Goal: Information Seeking & Learning: Learn about a topic

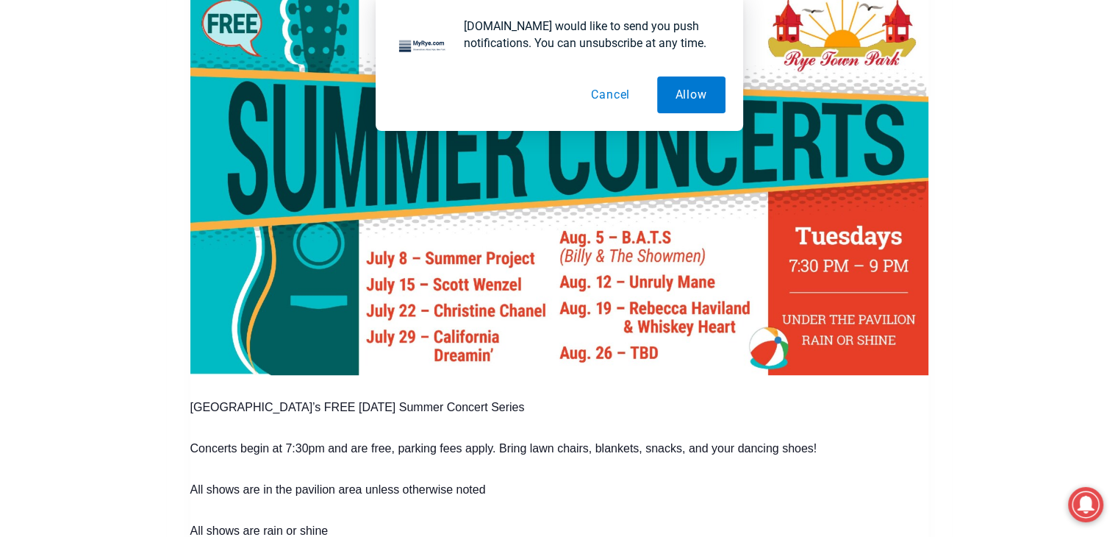
scroll to position [708, 0]
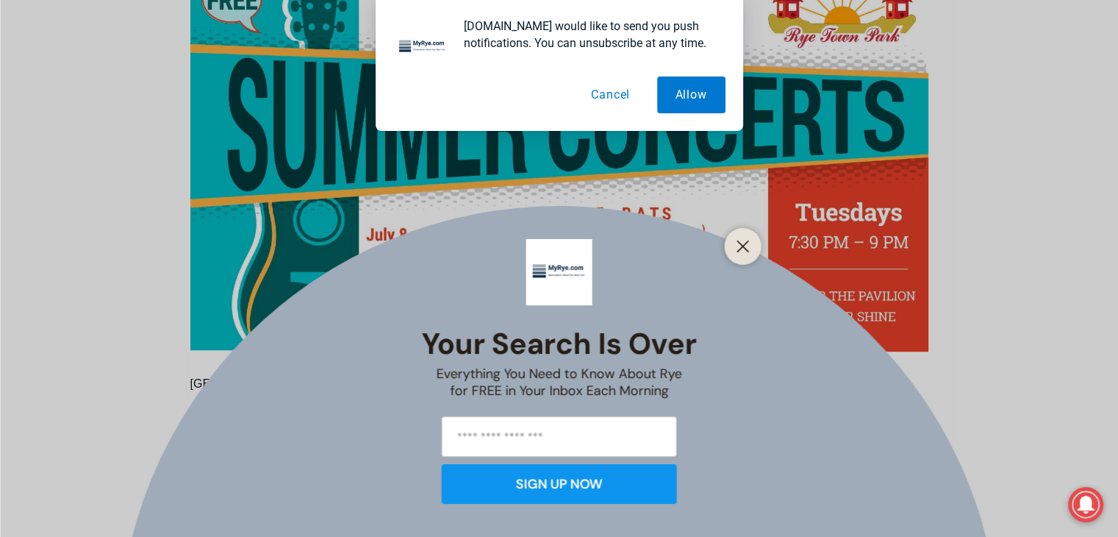
click at [628, 95] on button "Cancel" at bounding box center [611, 94] width 76 height 37
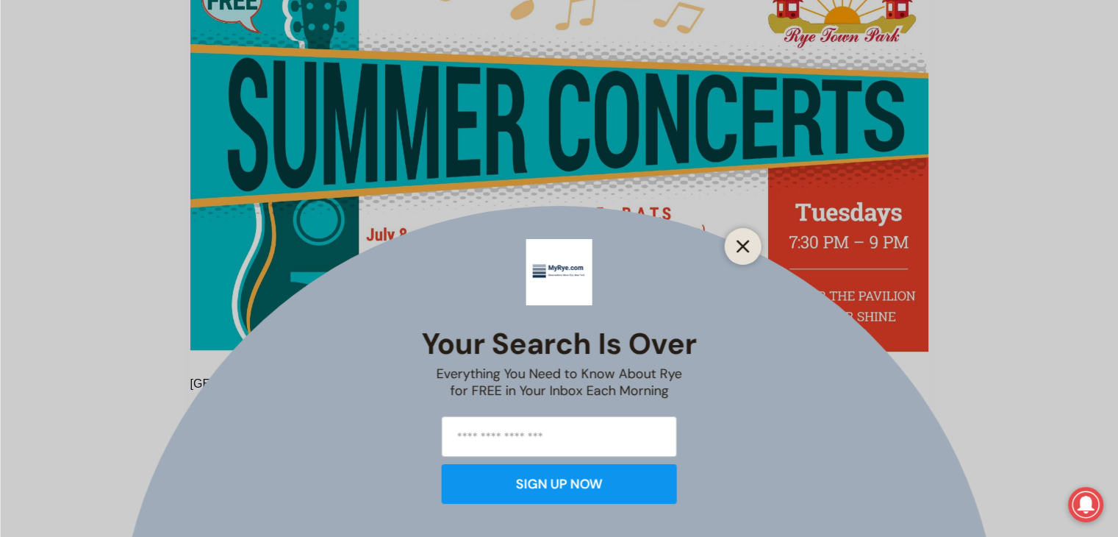
click at [739, 244] on icon "Close" at bounding box center [742, 246] width 13 height 13
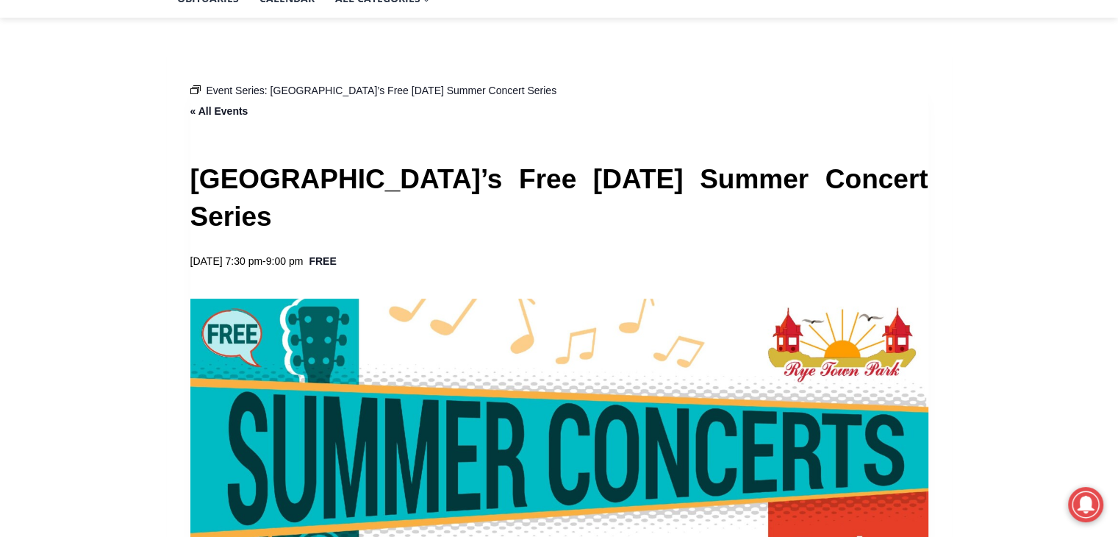
scroll to position [268, 0]
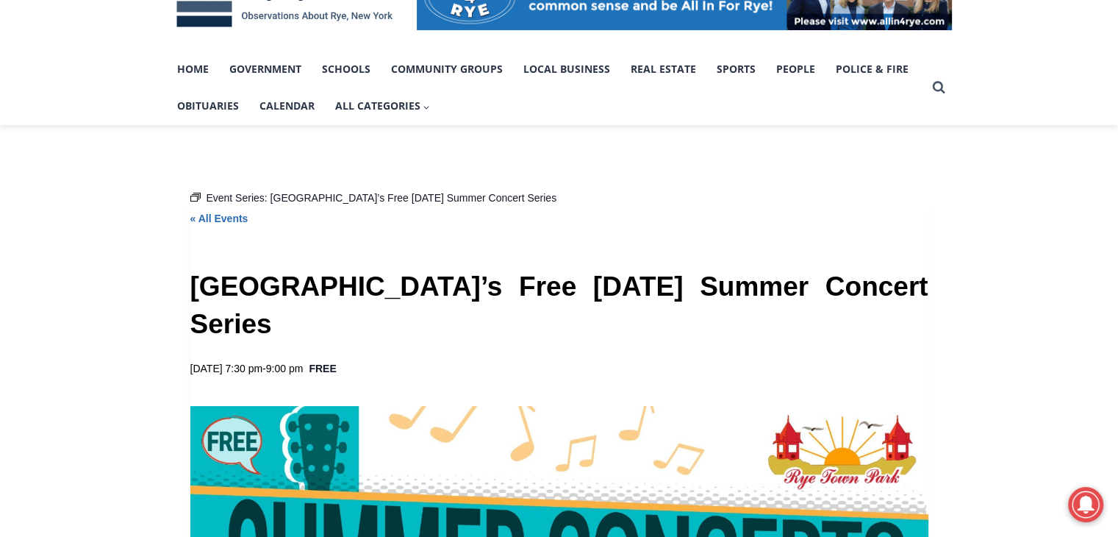
click at [229, 217] on link "« All Events" at bounding box center [219, 218] width 58 height 12
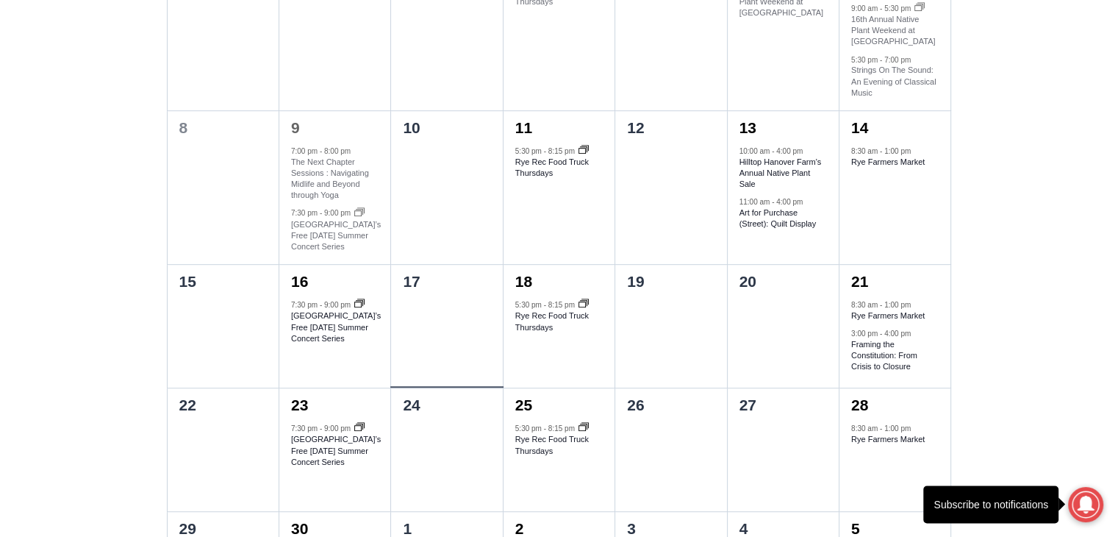
scroll to position [897, 0]
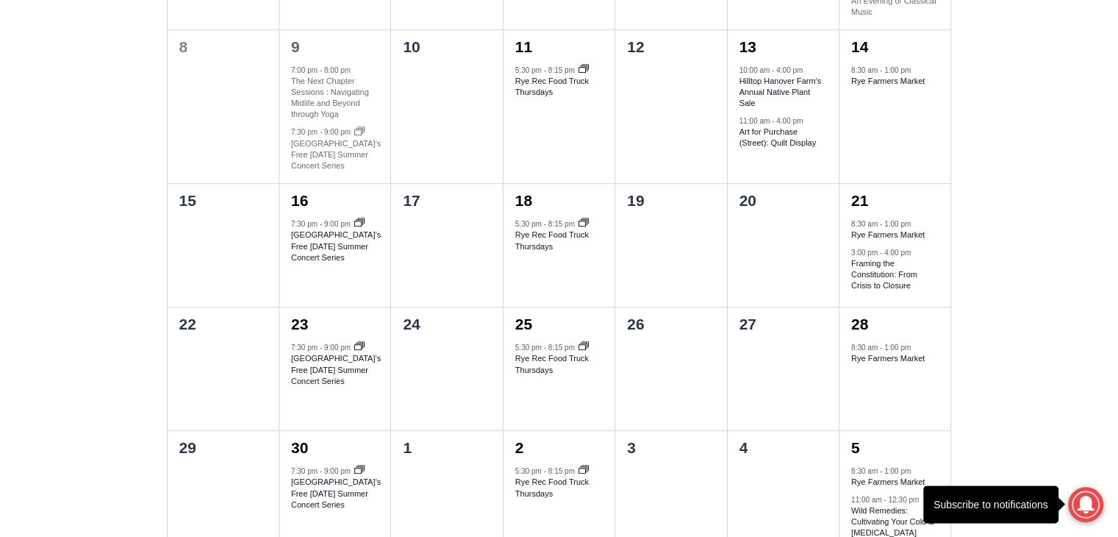
drag, startPoint x: 314, startPoint y: 262, endPoint x: 966, endPoint y: 287, distance: 653.1
click at [966, 287] on div "Loading view. Events Search and Views Navigation Search Enter Keyword. Search f…" at bounding box center [559, 325] width 1118 height 1659
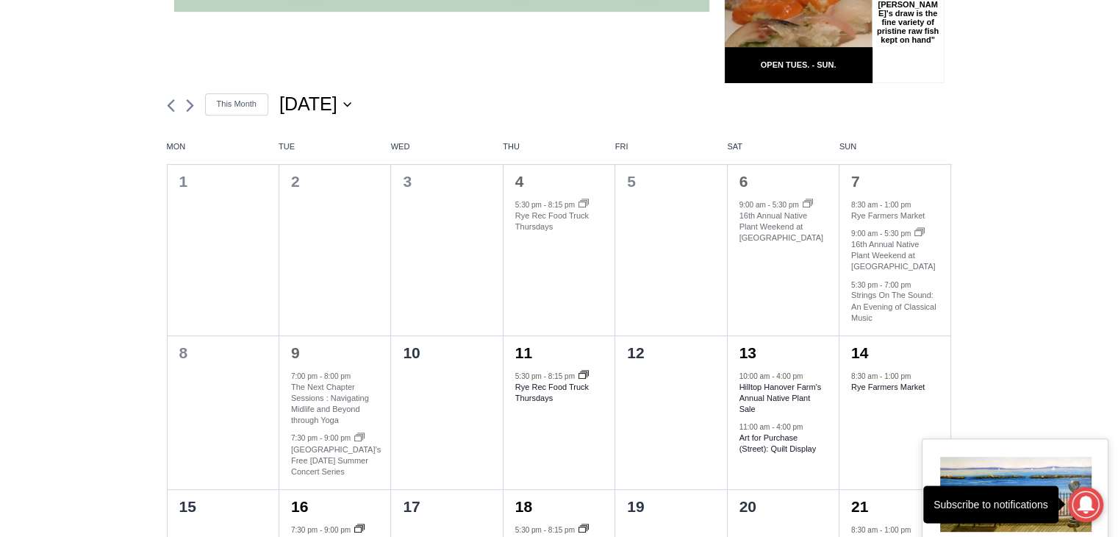
scroll to position [456, 0]
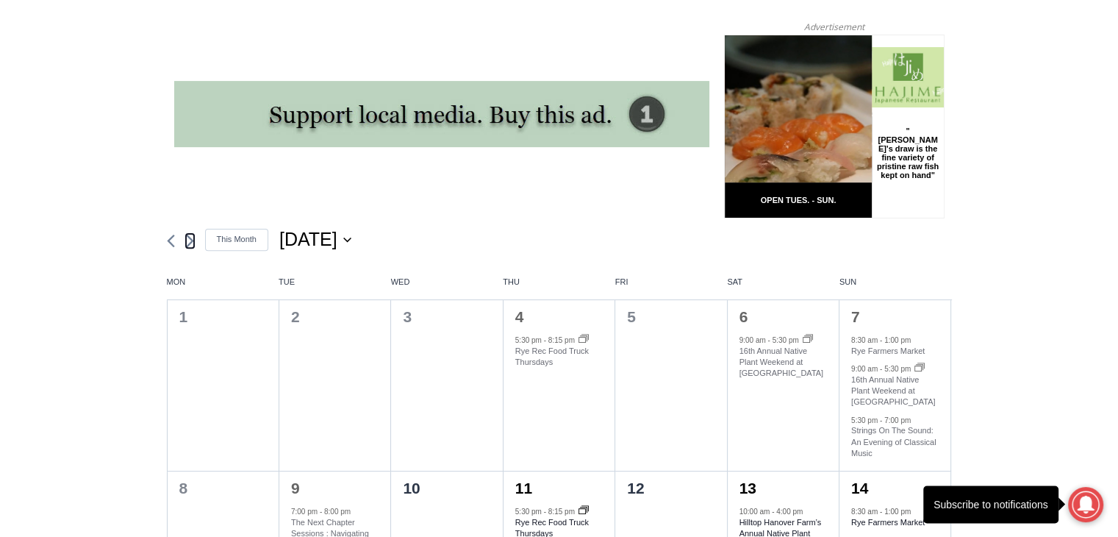
click at [189, 247] on icon "Next month" at bounding box center [189, 240] width 7 height 12
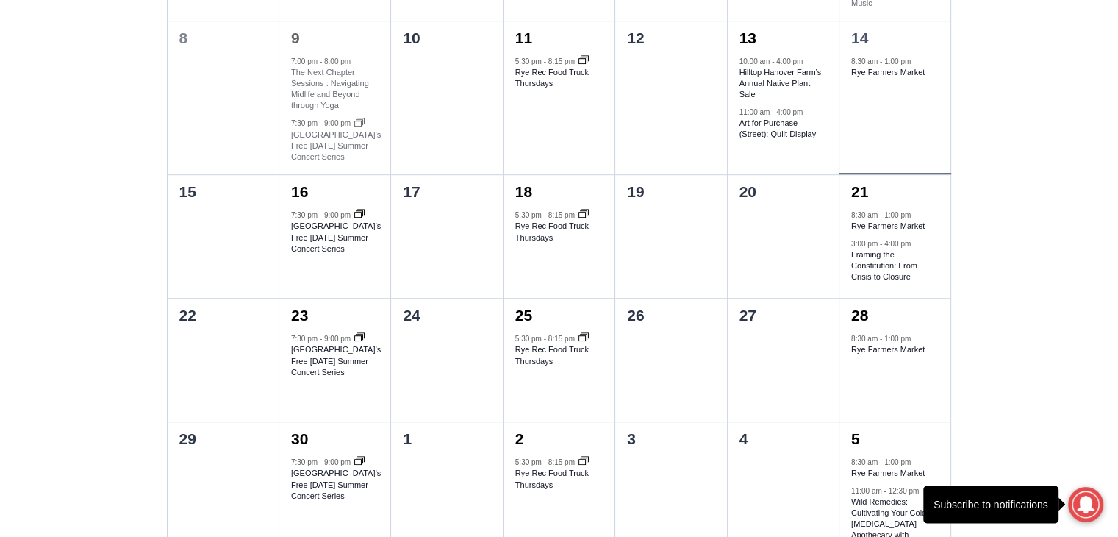
scroll to position [1044, 0]
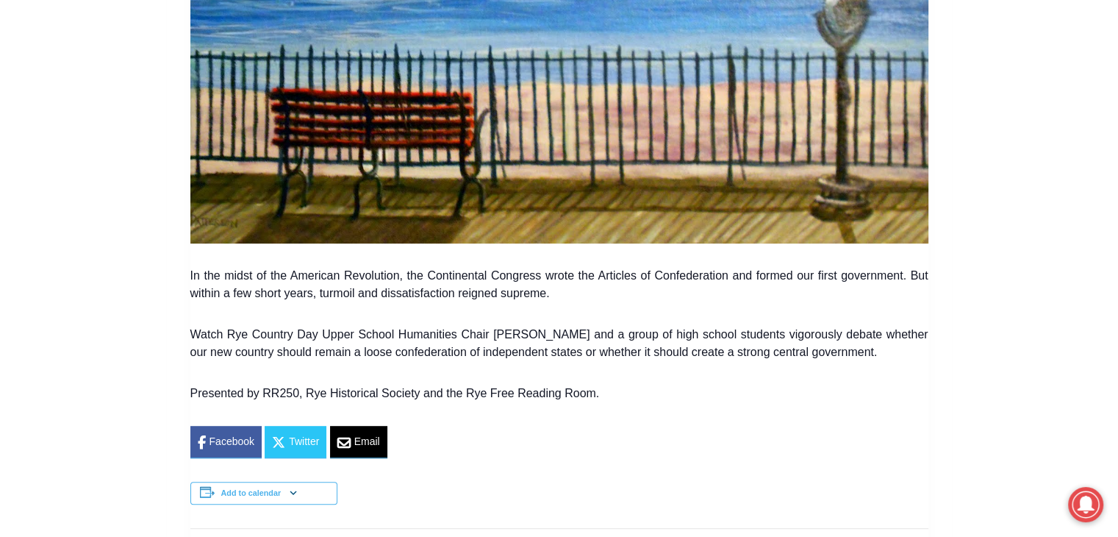
scroll to position [735, 0]
